Goal: Information Seeking & Learning: Check status

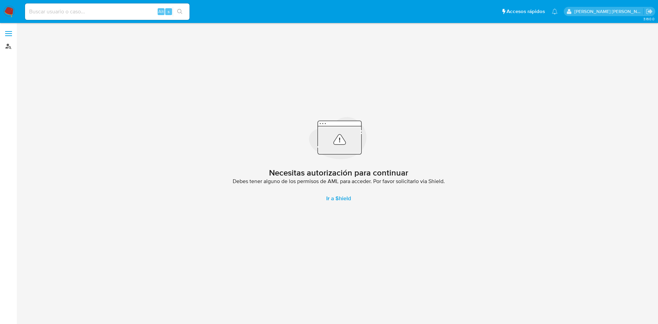
click at [11, 48] on link "Buscador de personas" at bounding box center [41, 46] width 82 height 11
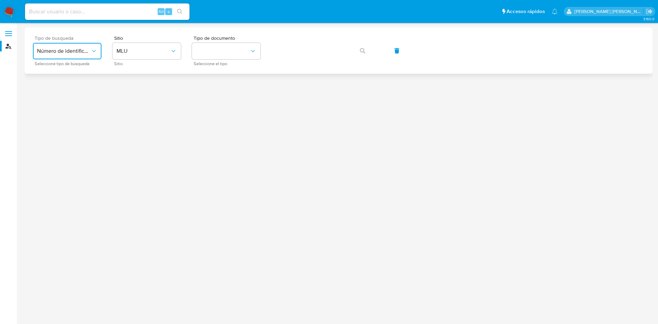
click at [83, 51] on span "Número de identificación" at bounding box center [64, 51] width 54 height 7
click at [78, 89] on div "User ID" at bounding box center [65, 93] width 56 height 16
click at [369, 50] on button "button" at bounding box center [362, 51] width 23 height 16
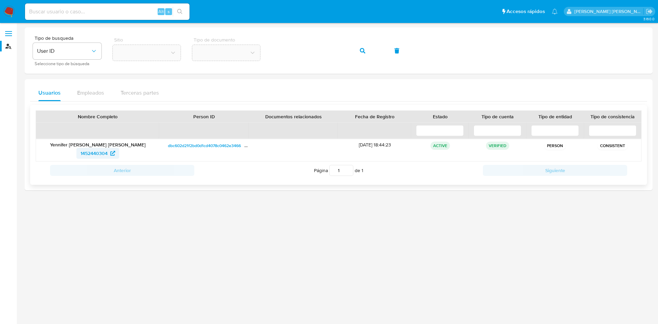
click at [111, 153] on icon at bounding box center [112, 153] width 5 height 5
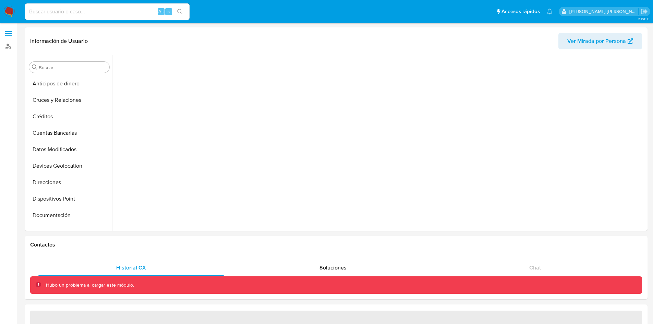
scroll to position [125, 0]
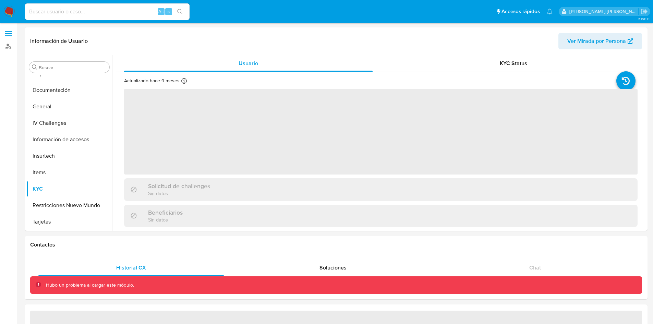
select select "10"
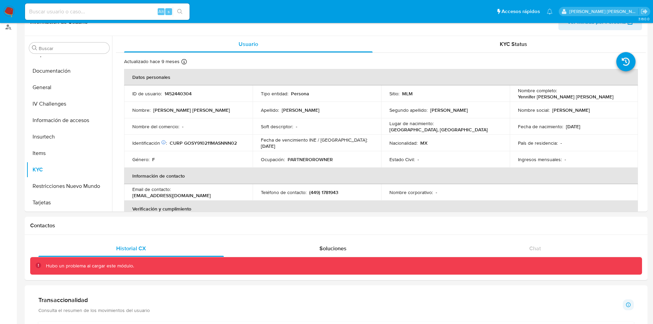
scroll to position [13, 0]
